Goal: Transaction & Acquisition: Obtain resource

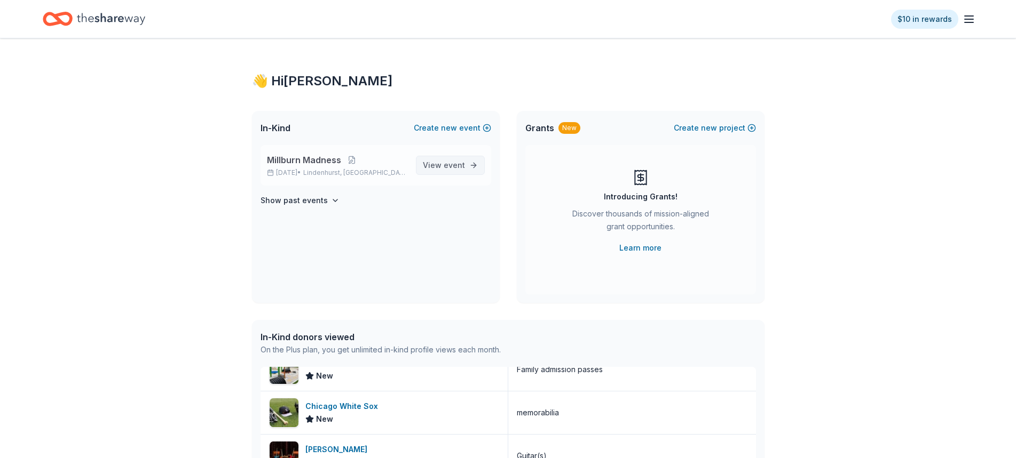
click at [457, 165] on span "event" at bounding box center [453, 165] width 21 height 9
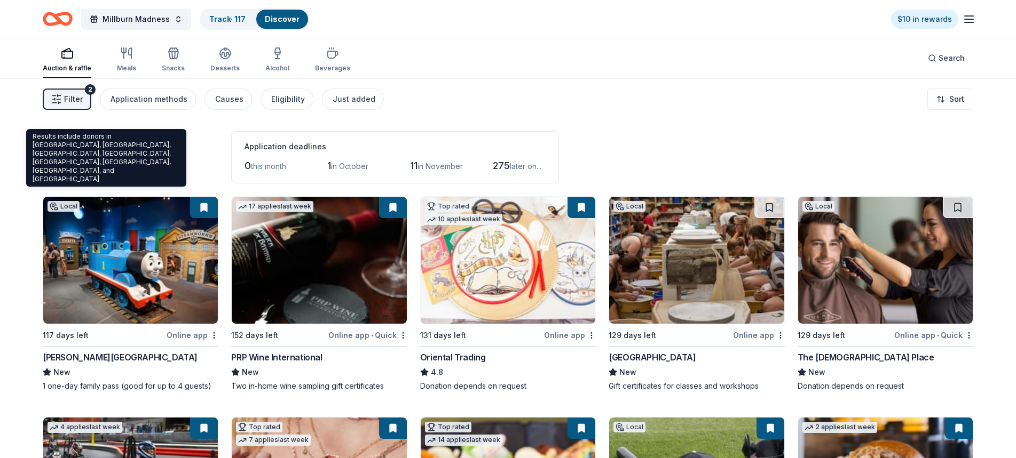
click at [69, 99] on span "Filter" at bounding box center [73, 99] width 19 height 13
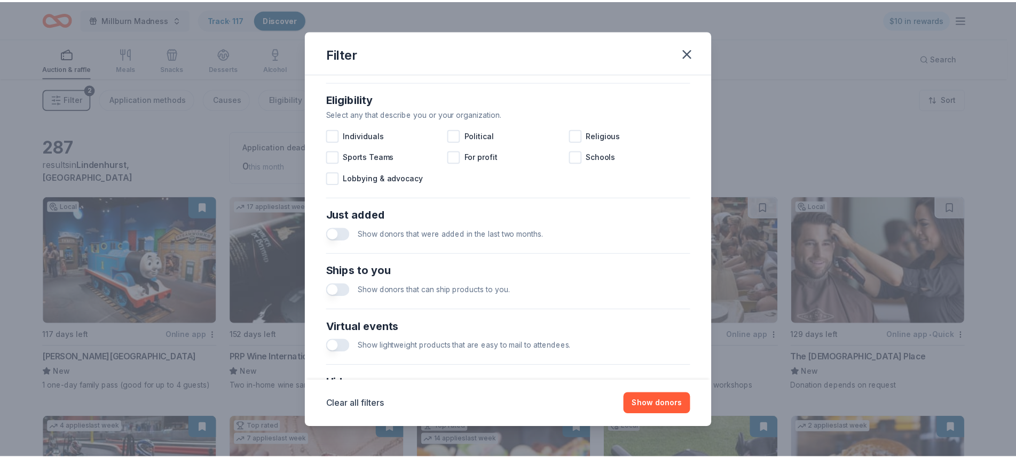
scroll to position [396, 0]
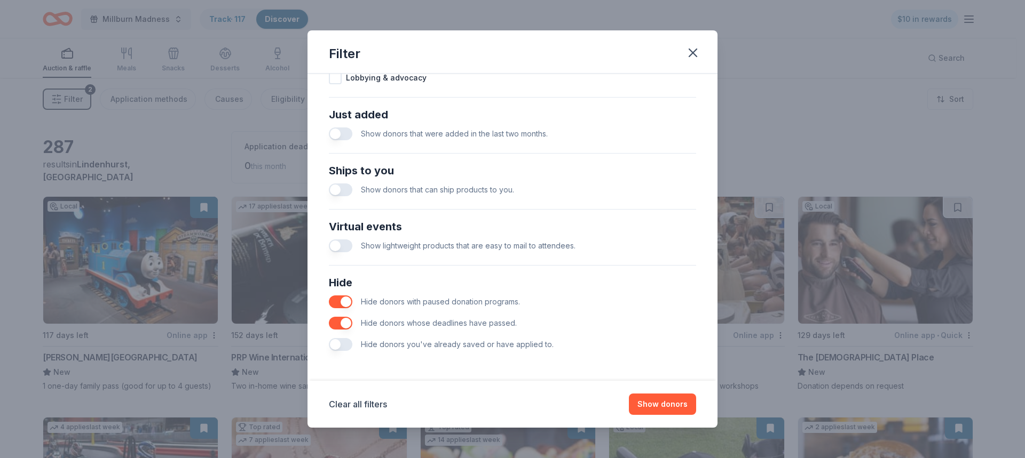
click at [344, 303] on button "button" at bounding box center [340, 302] width 23 height 13
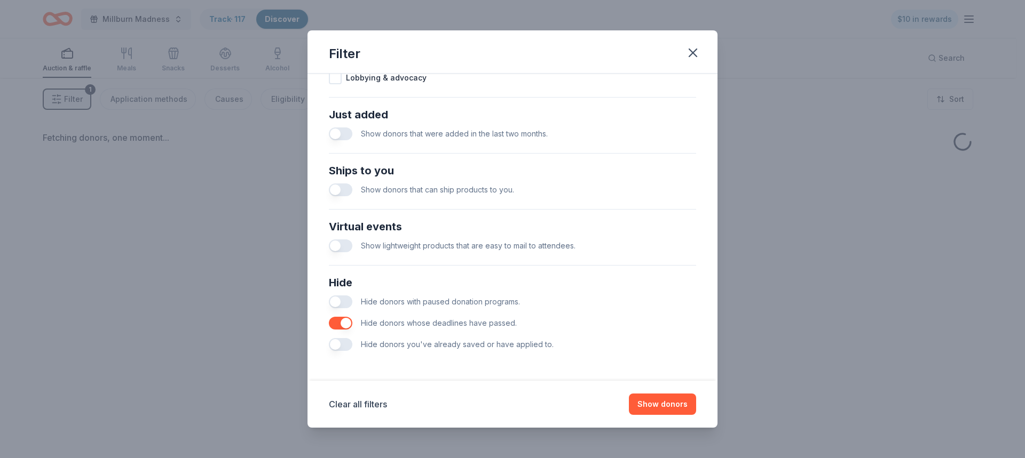
click at [345, 326] on button "button" at bounding box center [340, 323] width 23 height 13
click at [646, 404] on button "Show donors" at bounding box center [662, 404] width 67 height 21
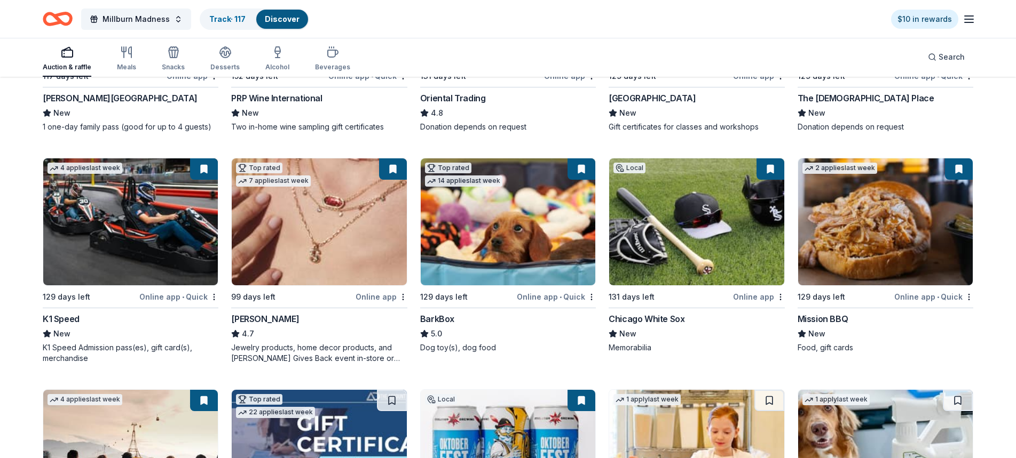
scroll to position [427, 0]
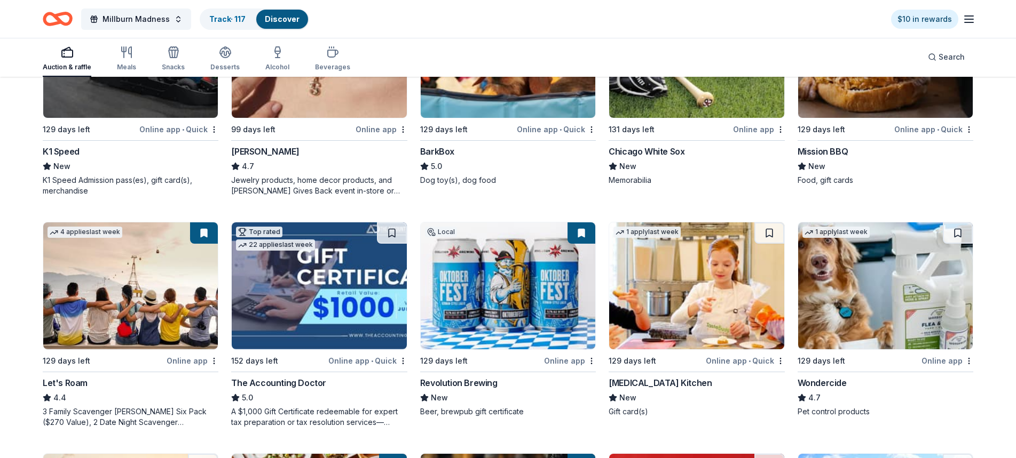
click at [124, 291] on img at bounding box center [130, 286] width 175 height 127
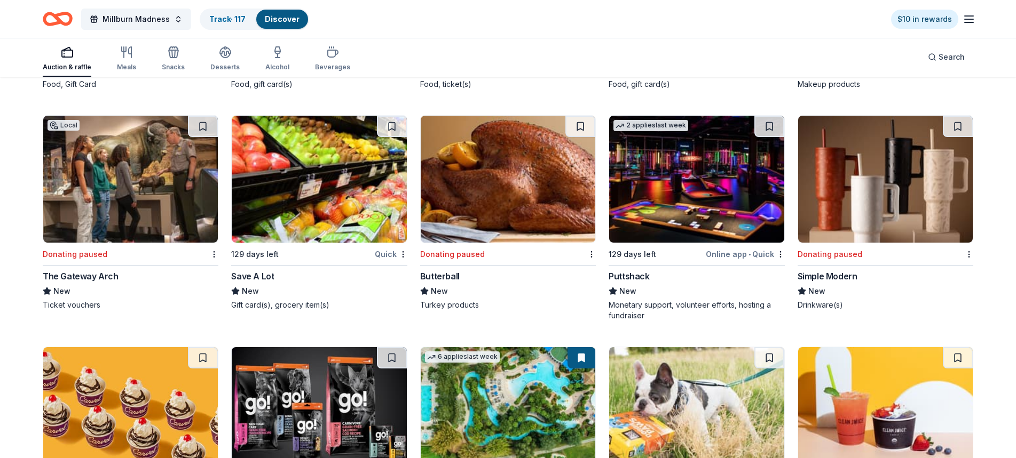
scroll to position [10319, 0]
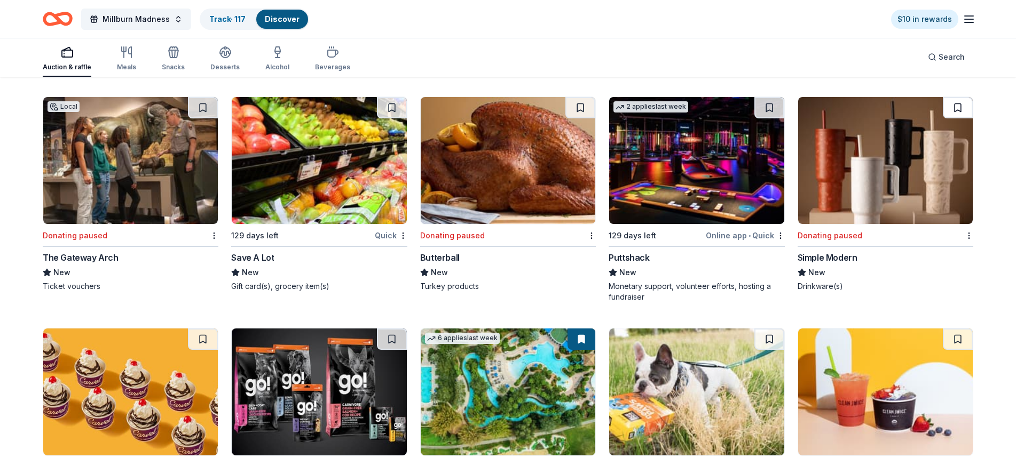
click at [959, 97] on button at bounding box center [957, 107] width 30 height 21
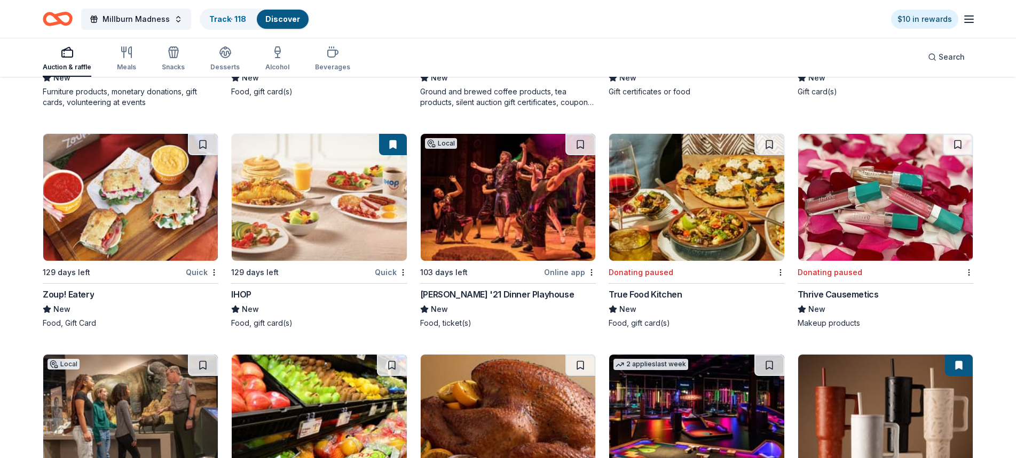
scroll to position [10052, 0]
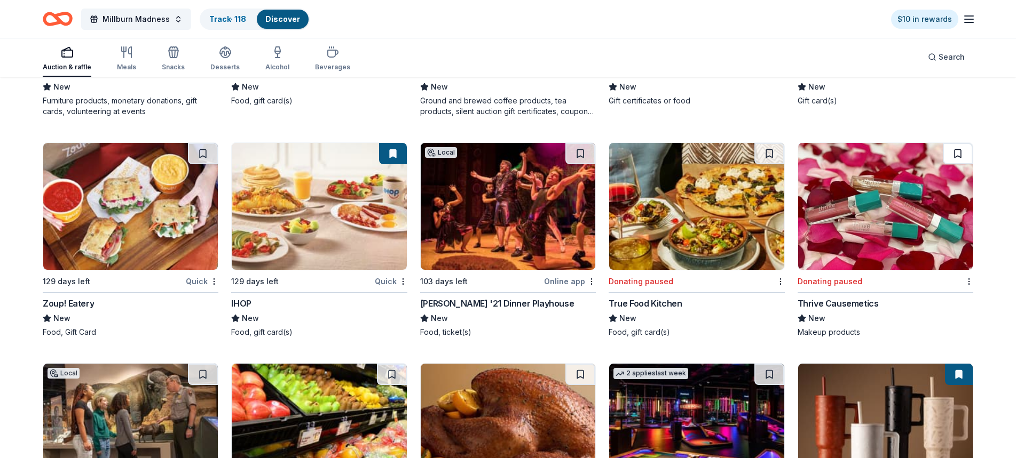
click at [956, 143] on button at bounding box center [957, 153] width 30 height 21
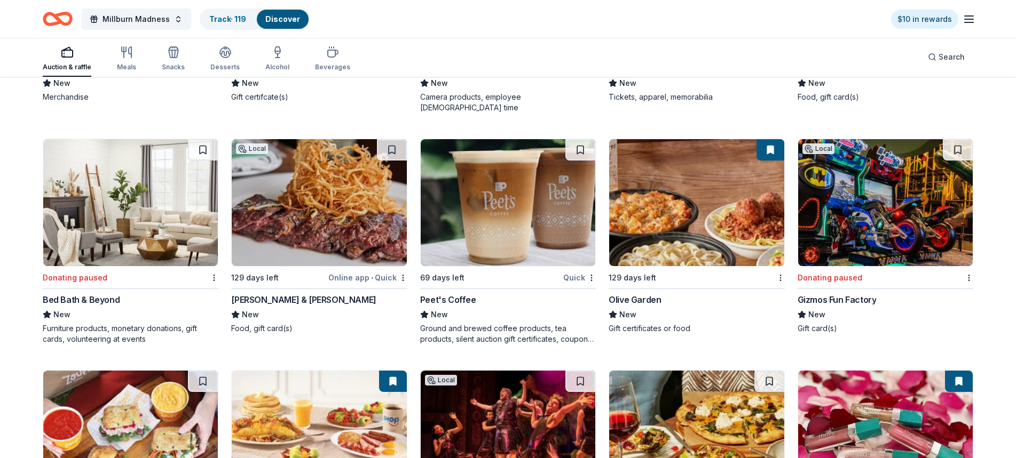
scroll to position [9785, 0]
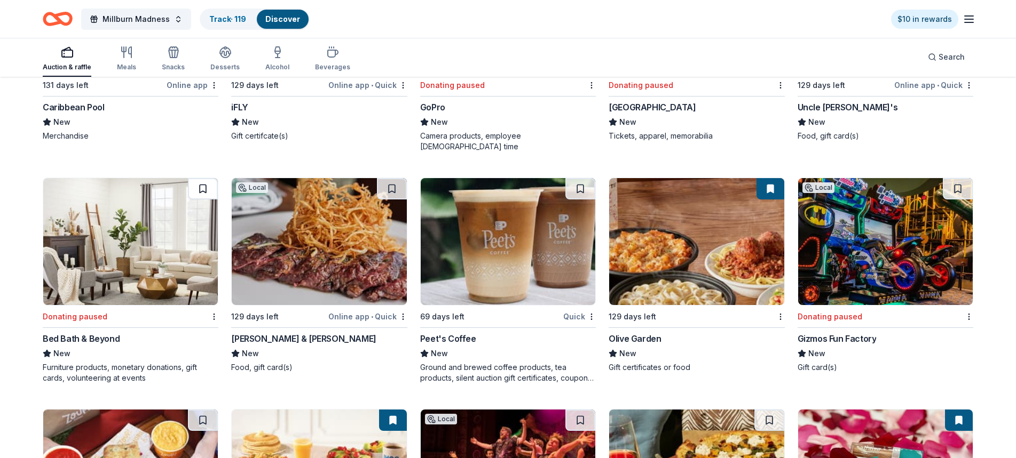
click at [201, 178] on button at bounding box center [203, 188] width 30 height 21
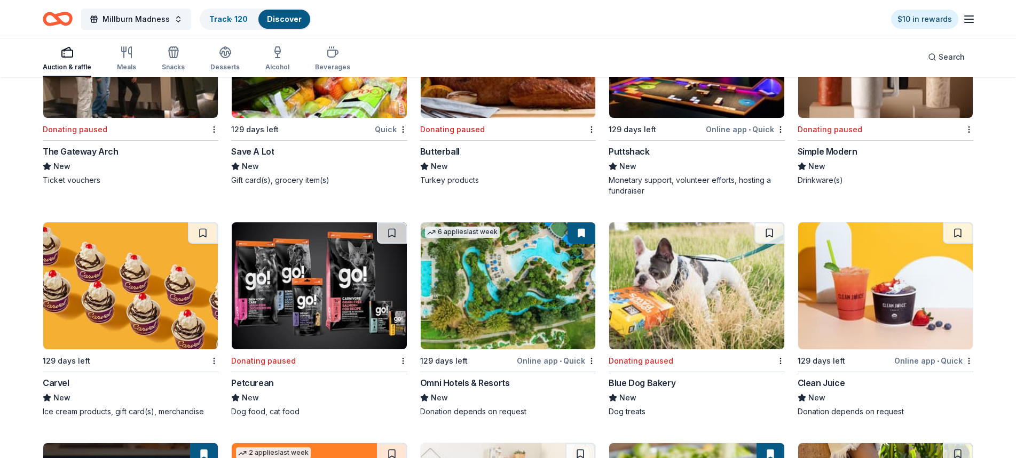
scroll to position [10533, 0]
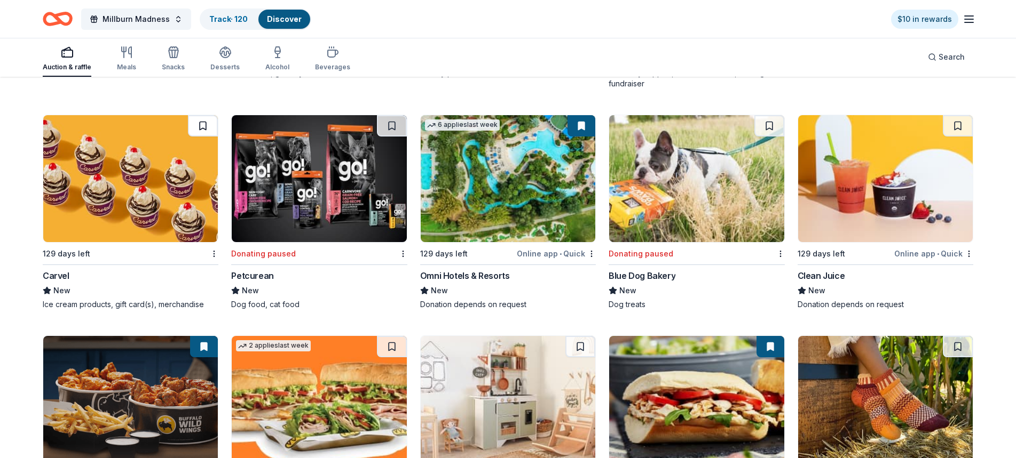
click at [204, 115] on button at bounding box center [203, 125] width 30 height 21
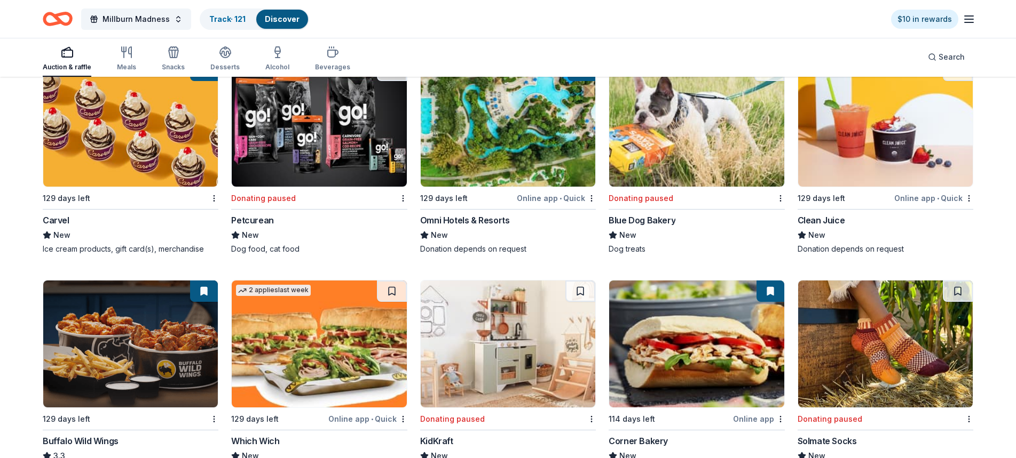
scroll to position [10691, 0]
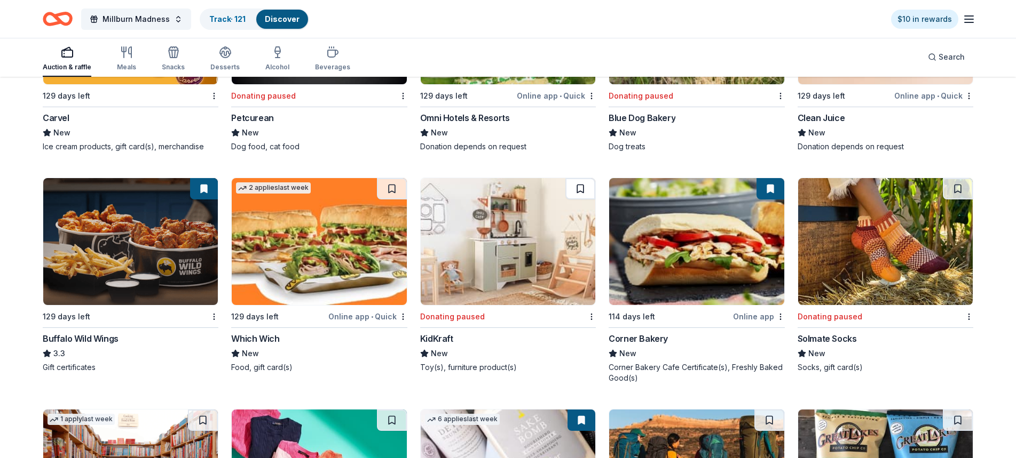
click at [579, 178] on button at bounding box center [580, 188] width 30 height 21
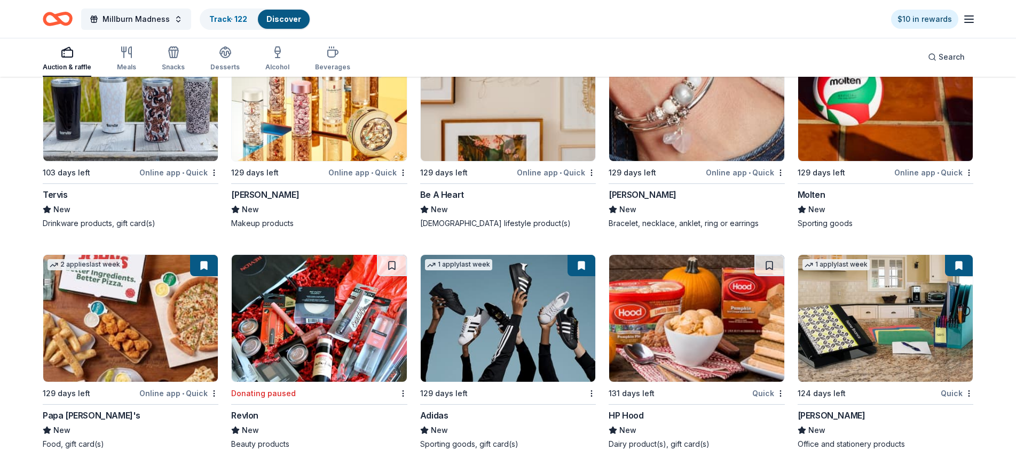
scroll to position [14699, 0]
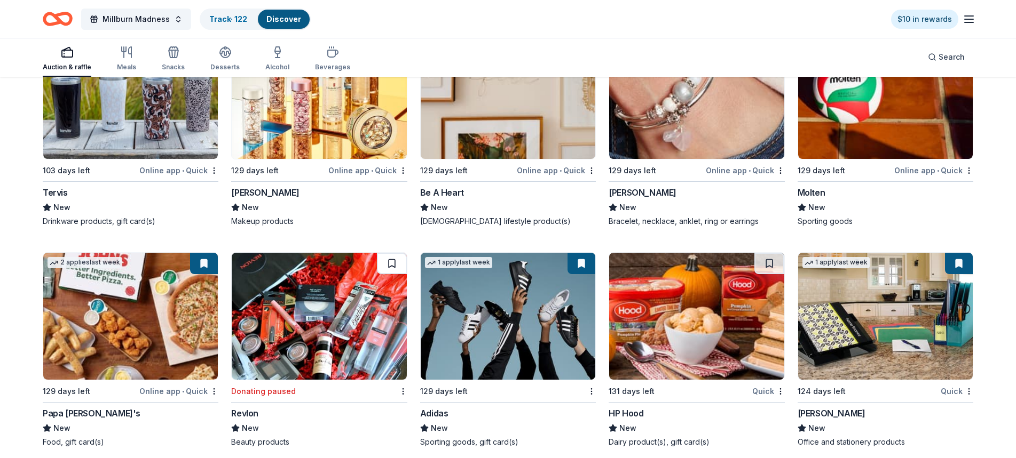
click at [391, 253] on button at bounding box center [392, 263] width 30 height 21
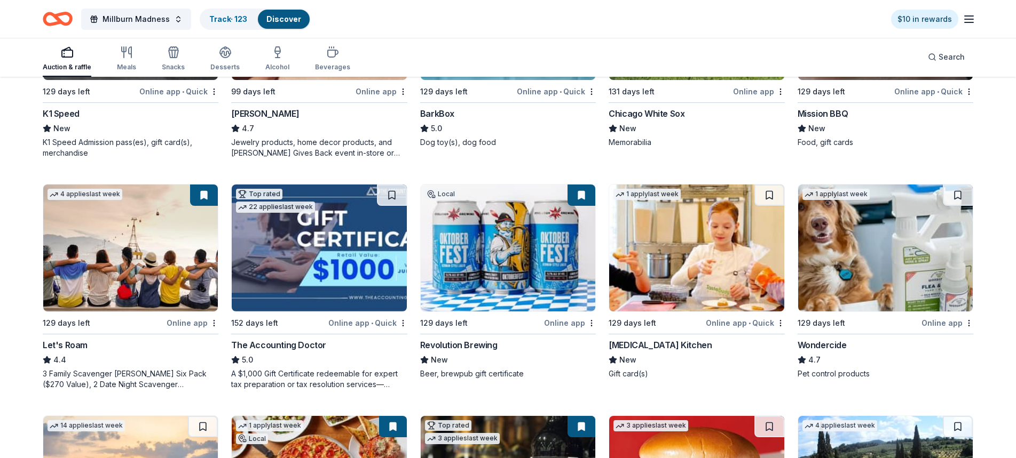
scroll to position [0, 0]
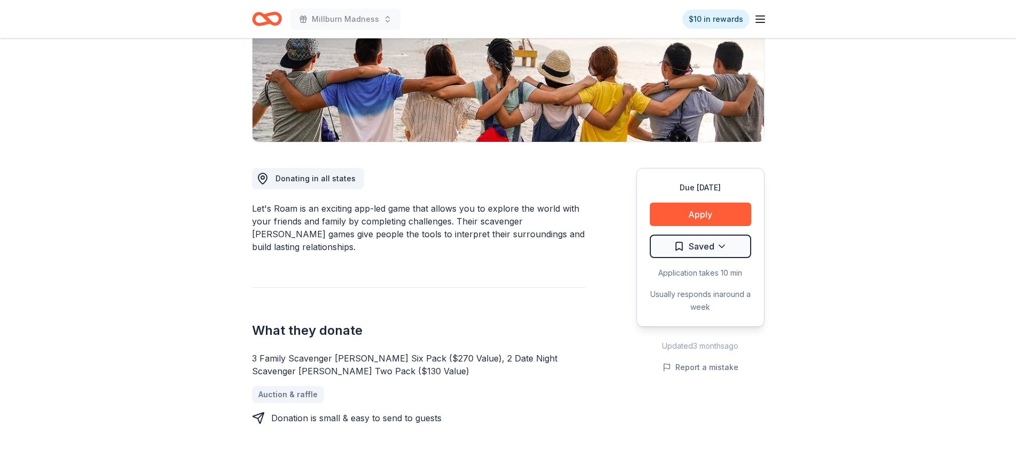
scroll to position [53, 0]
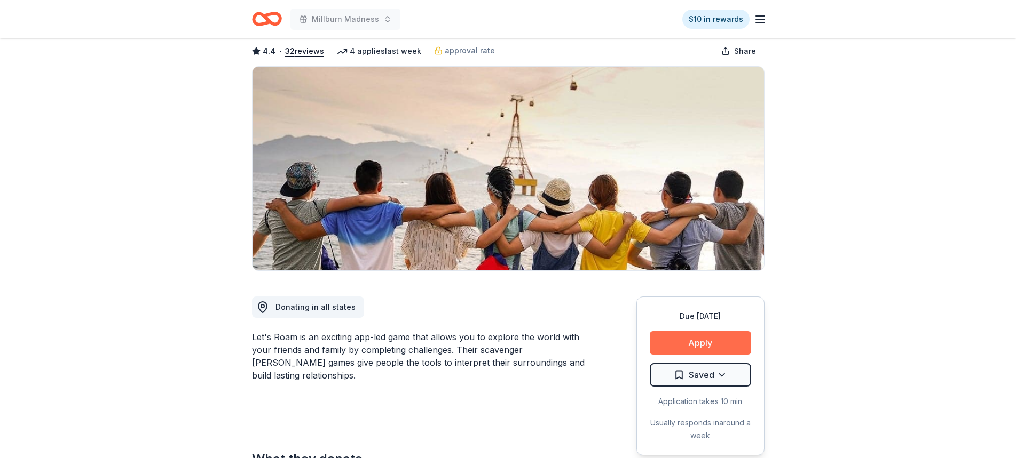
click at [695, 339] on button "Apply" at bounding box center [699, 342] width 101 height 23
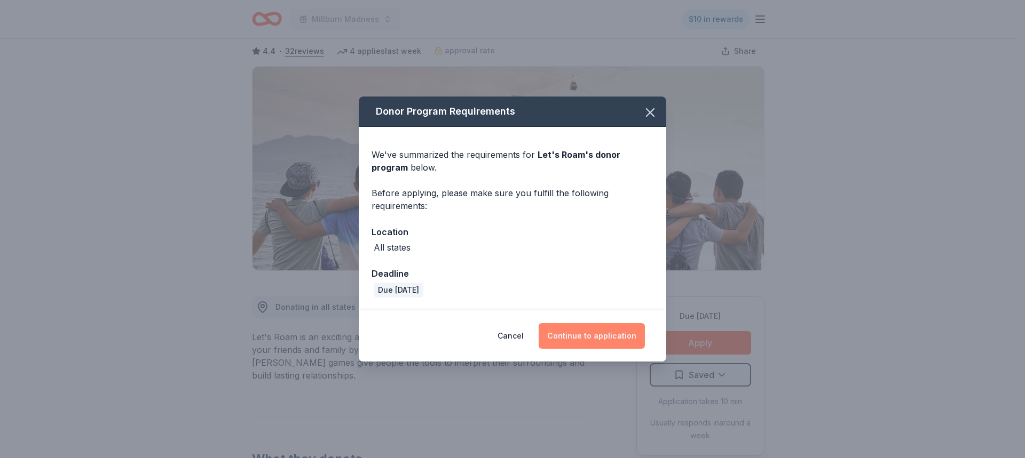
click at [599, 340] on button "Continue to application" at bounding box center [591, 336] width 106 height 26
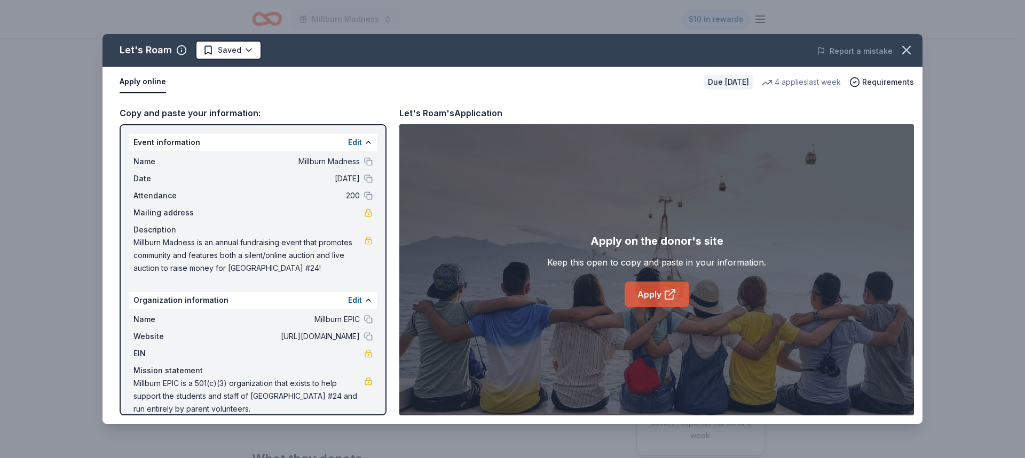
click at [655, 291] on link "Apply" at bounding box center [656, 295] width 65 height 26
click at [900, 47] on icon "button" at bounding box center [906, 50] width 15 height 15
